Goal: Information Seeking & Learning: Learn about a topic

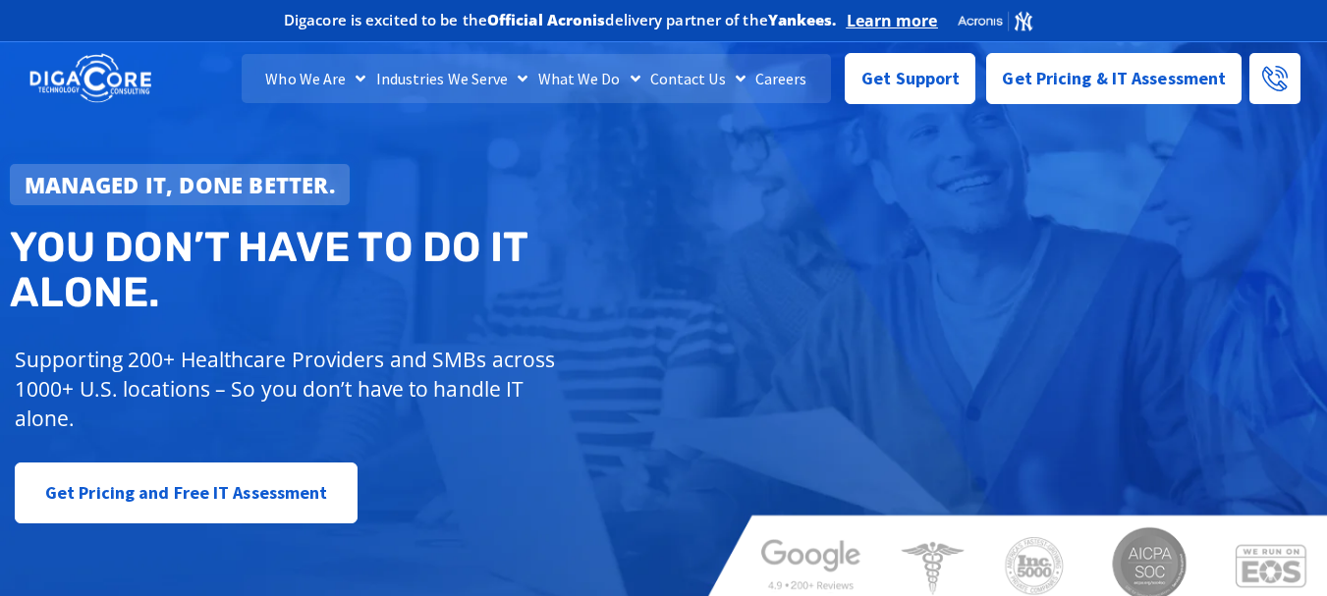
click at [801, 88] on link "Careers" at bounding box center [782, 78] width 62 height 49
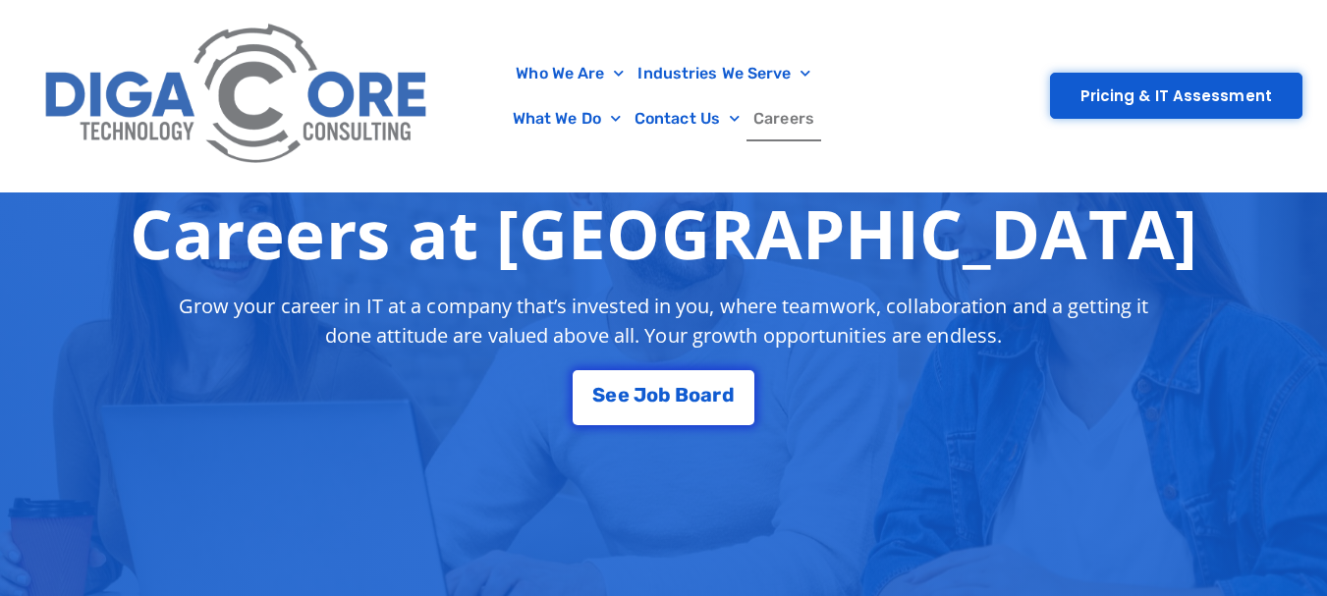
scroll to position [399, 0]
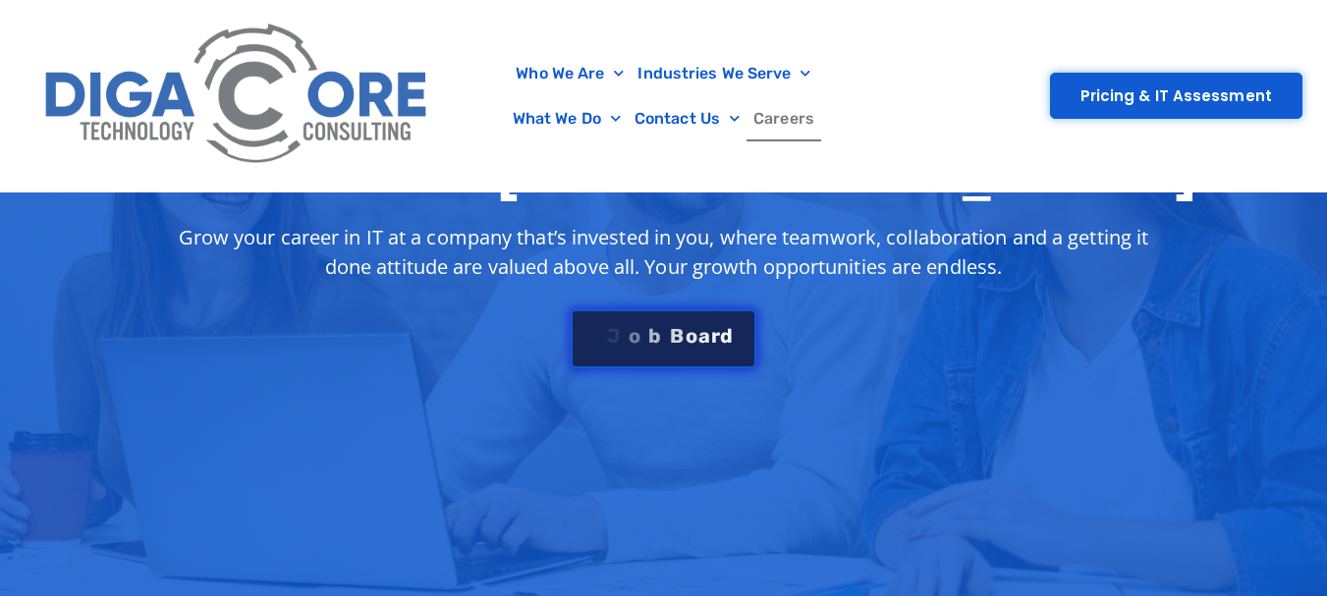
click at [668, 340] on div "S e e J [PERSON_NAME]" at bounding box center [662, 336] width 141 height 20
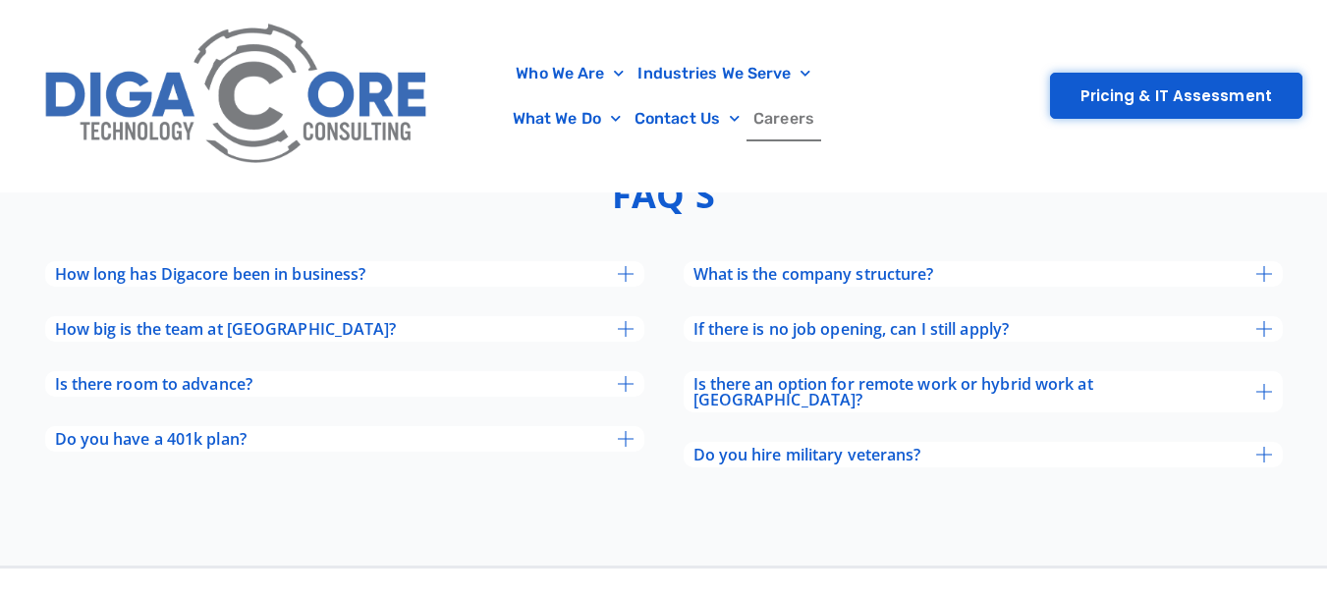
scroll to position [6599, 0]
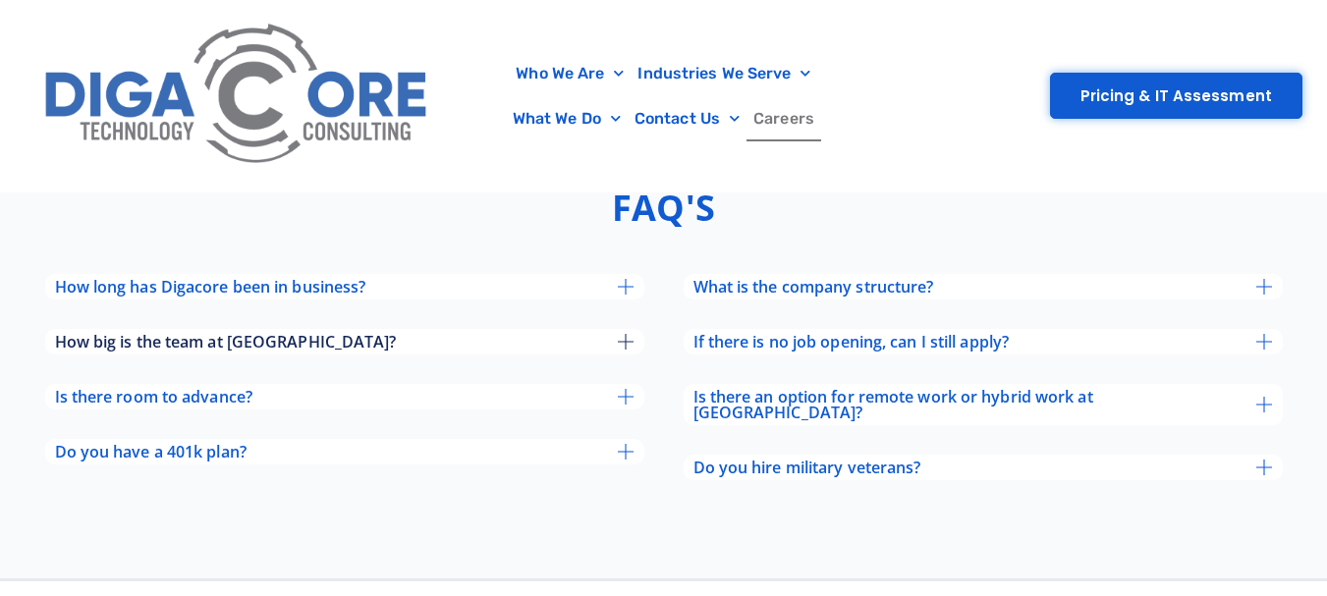
click at [342, 329] on div "How big is the team at [GEOGRAPHIC_DATA]?" at bounding box center [344, 342] width 599 height 26
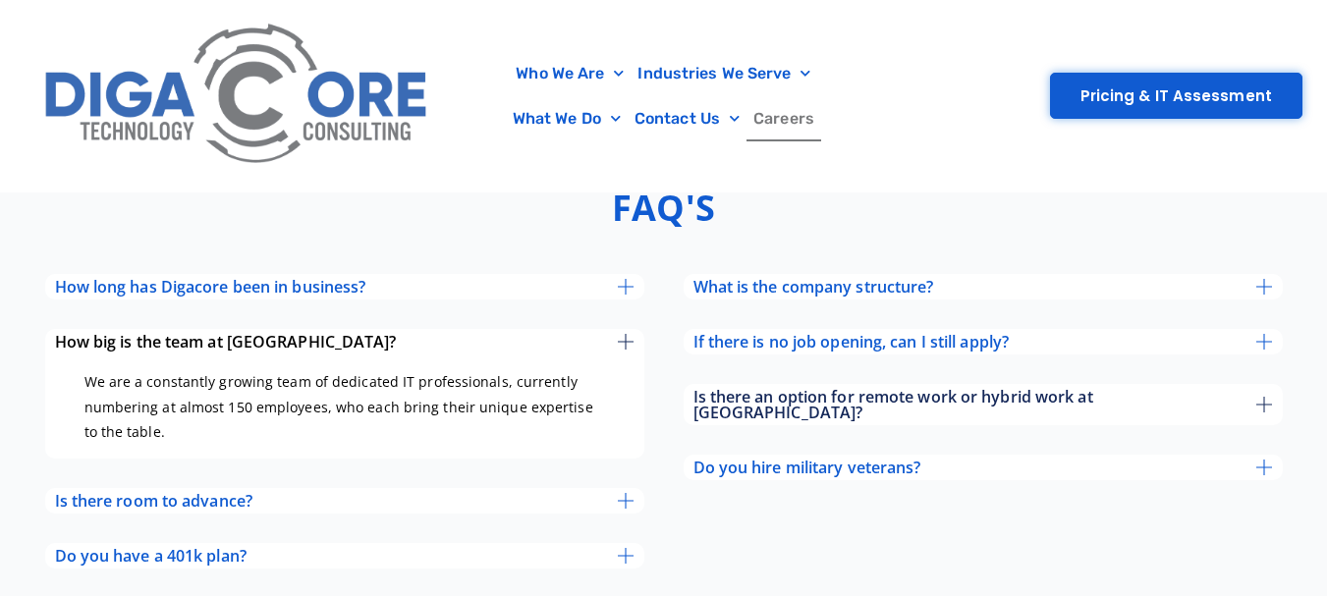
click at [946, 389] on span "Is there an option for remote work or hybrid work at [GEOGRAPHIC_DATA]?" at bounding box center [976, 404] width 564 height 31
